Goal: Transaction & Acquisition: Purchase product/service

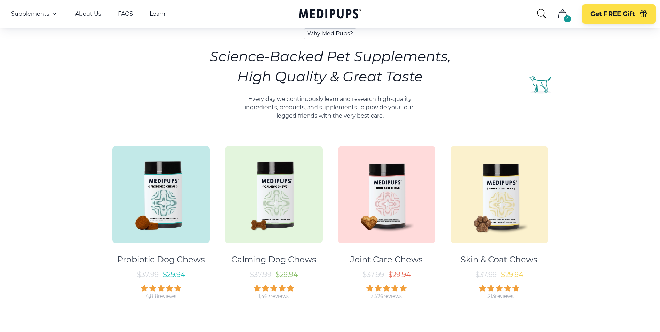
scroll to position [278, 0]
click at [289, 208] on img at bounding box center [273, 194] width 97 height 97
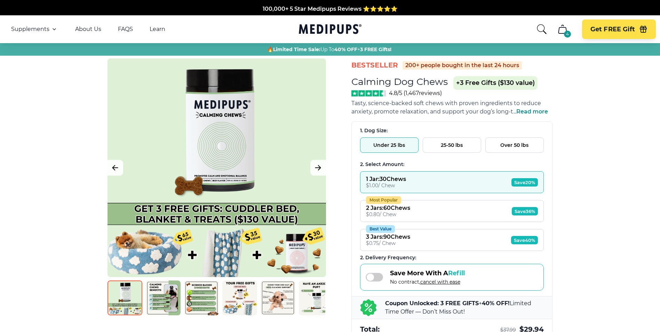
click at [483, 239] on button "Best Value 3 Jars : 90 Chews $ 0.75 / Chew Save 40%" at bounding box center [452, 240] width 184 height 22
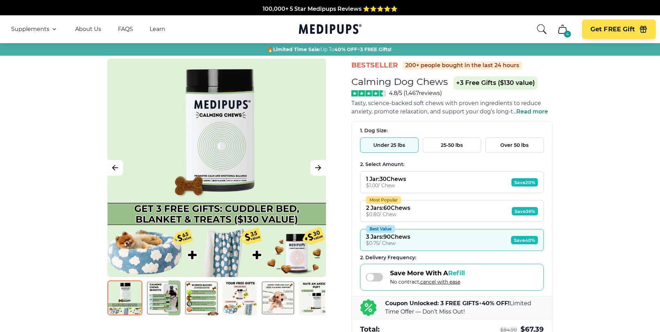
click at [512, 240] on span "Save 40%" at bounding box center [524, 240] width 27 height 8
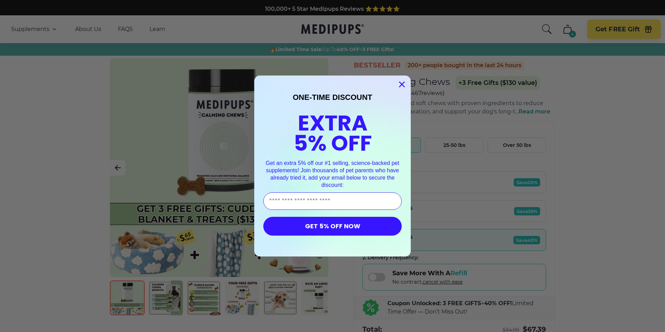
click at [399, 82] on circle "Close dialog" at bounding box center [401, 84] width 11 height 11
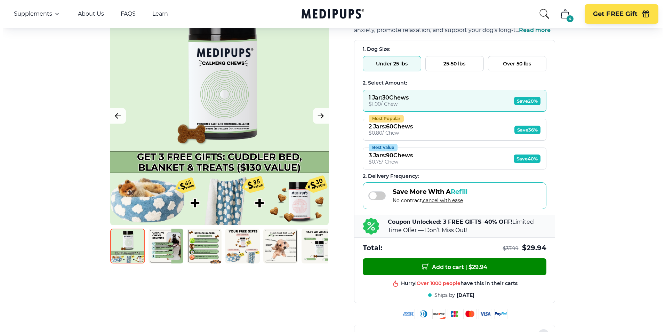
scroll to position [70, 0]
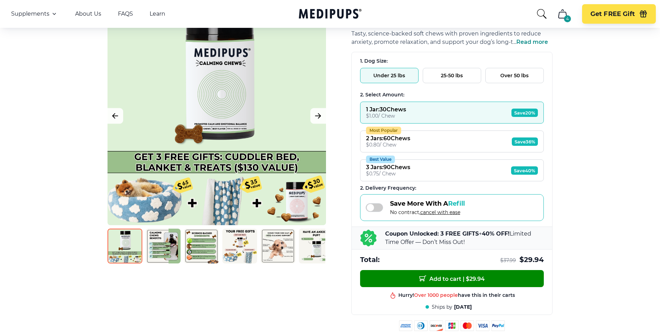
click at [476, 117] on button "1 Jar : 30 Chews $ 1.00 / Chew Save 20%" at bounding box center [452, 113] width 184 height 22
click at [470, 278] on span "Add to cart | $ 29.94" at bounding box center [451, 278] width 65 height 7
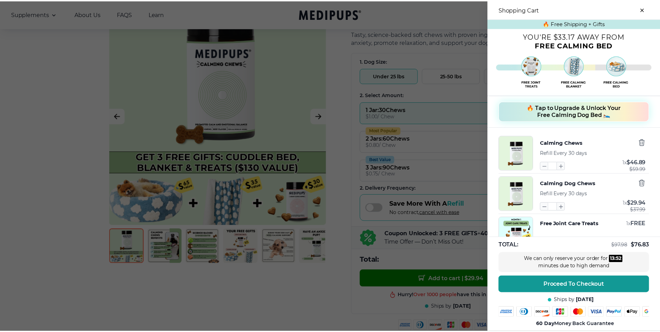
scroll to position [0, 0]
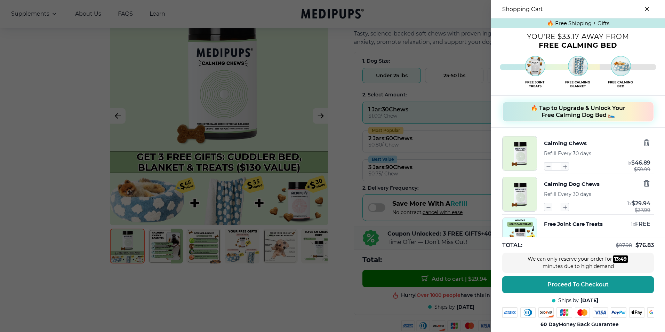
click at [646, 10] on icon "close-cart" at bounding box center [647, 9] width 3 height 3
